Goal: Task Accomplishment & Management: Manage account settings

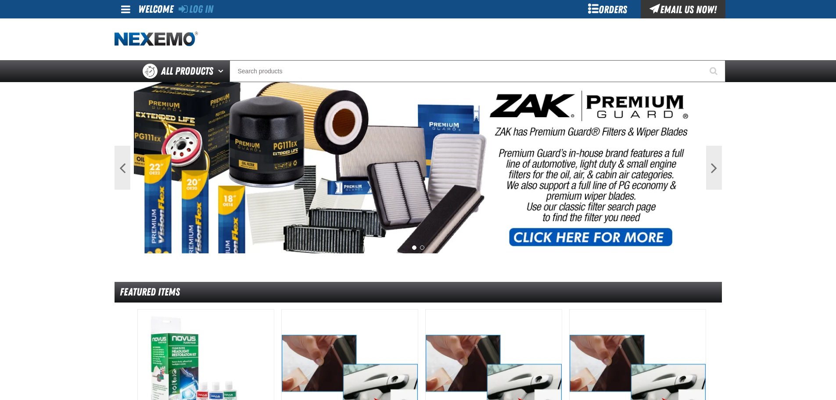
click at [132, 8] on link at bounding box center [127, 9] width 24 height 18
click at [141, 26] on link "Log In Log In" at bounding box center [129, 26] width 23 height 8
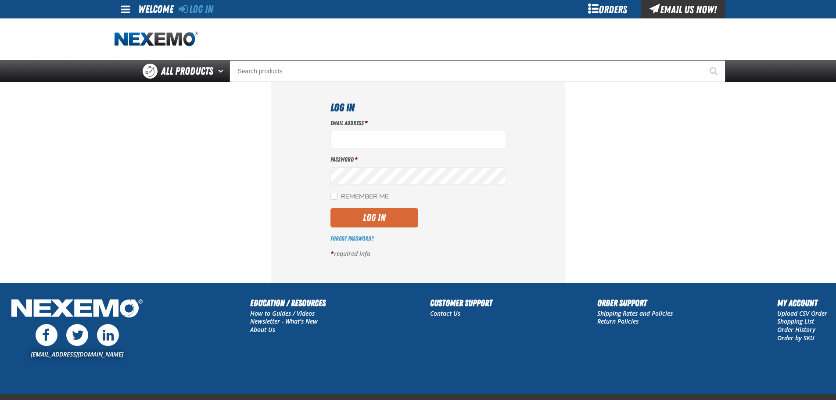
type input "[EMAIL_ADDRESS][DOMAIN_NAME]"
click at [344, 225] on button "Log In" at bounding box center [374, 217] width 88 height 19
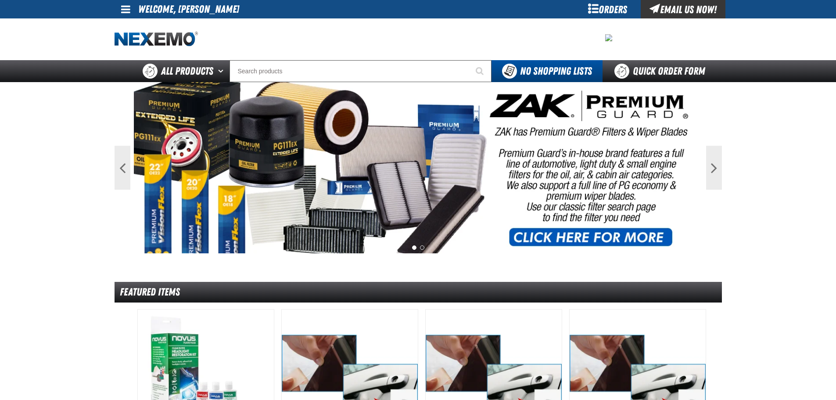
click at [122, 4] on span at bounding box center [125, 9] width 9 height 11
click at [139, 24] on link "My Account My Account" at bounding box center [137, 26] width 39 height 8
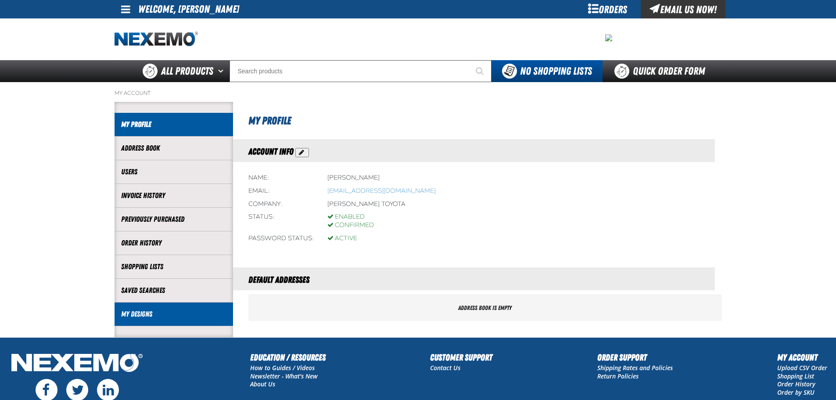
click at [164, 310] on link "My Designs" at bounding box center [173, 314] width 105 height 10
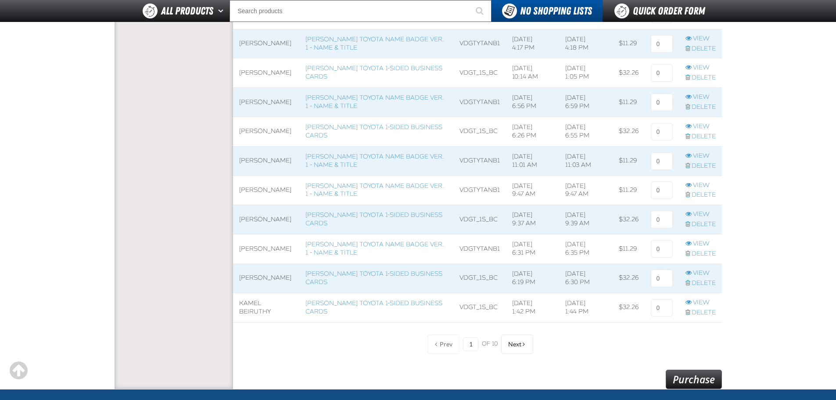
scroll to position [614, 0]
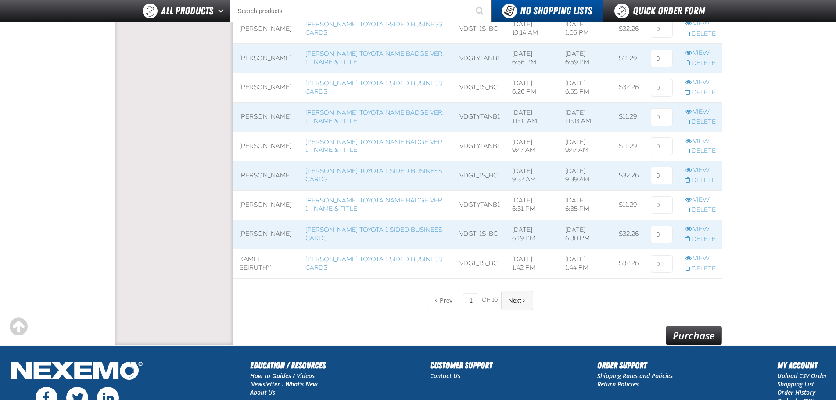
click at [523, 297] on button "Next" at bounding box center [517, 299] width 32 height 19
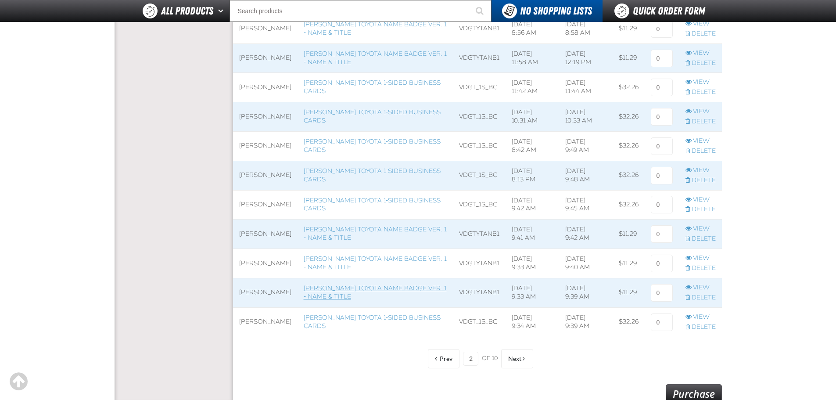
scroll to position [570, 0]
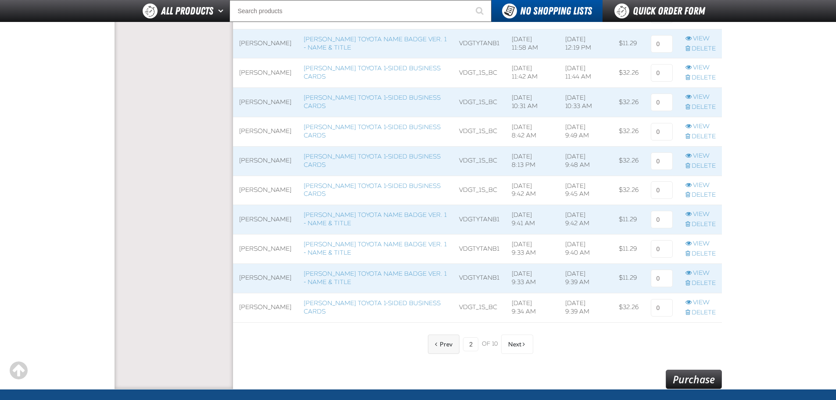
click at [442, 348] on button "Prev" at bounding box center [444, 343] width 32 height 19
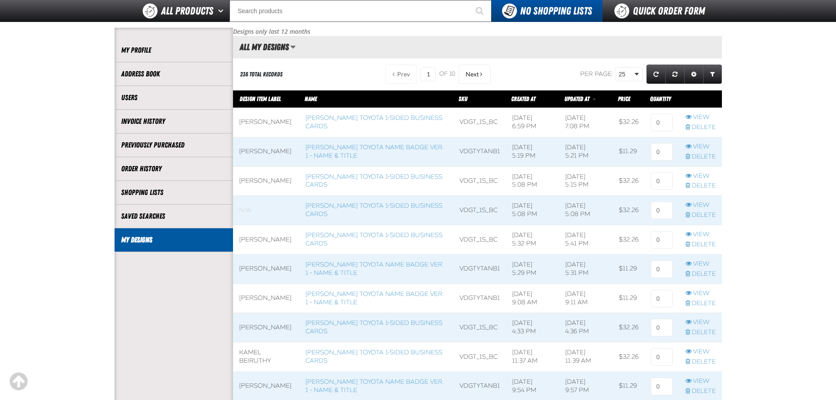
scroll to position [44, 0]
